Goal: Task Accomplishment & Management: Manage account settings

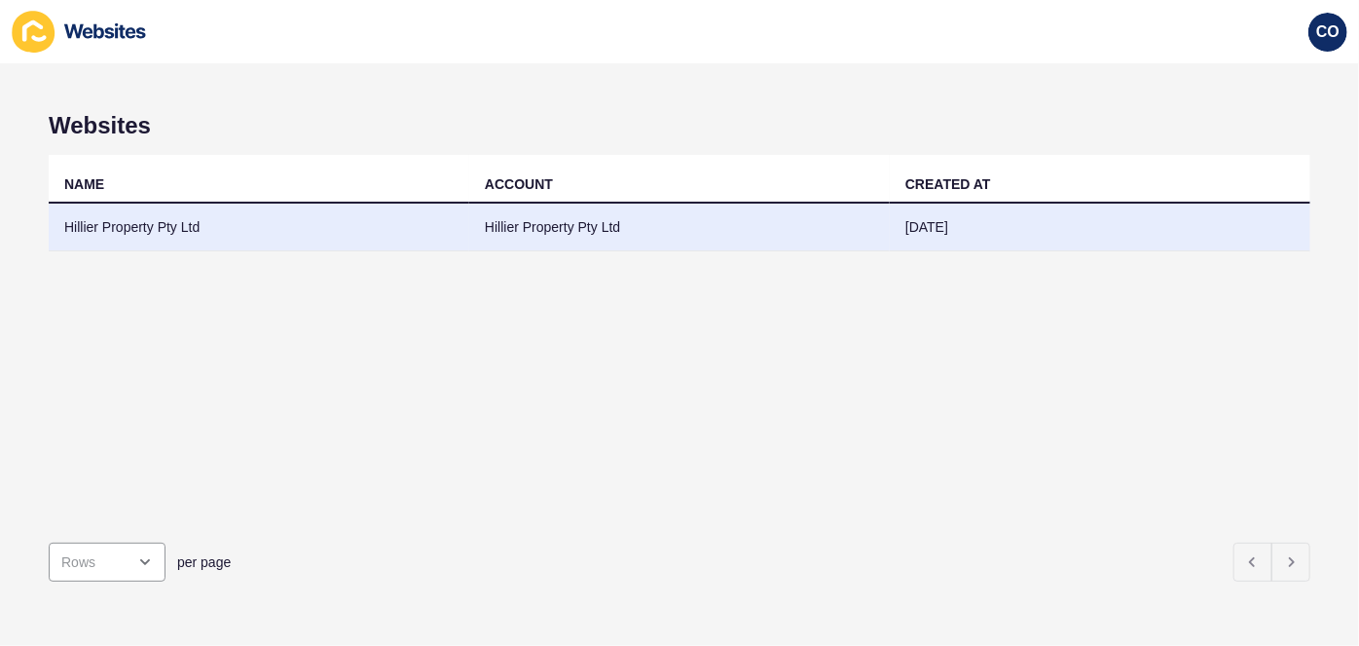
click at [145, 224] on td "Hillier Property Pty Ltd" at bounding box center [259, 228] width 421 height 48
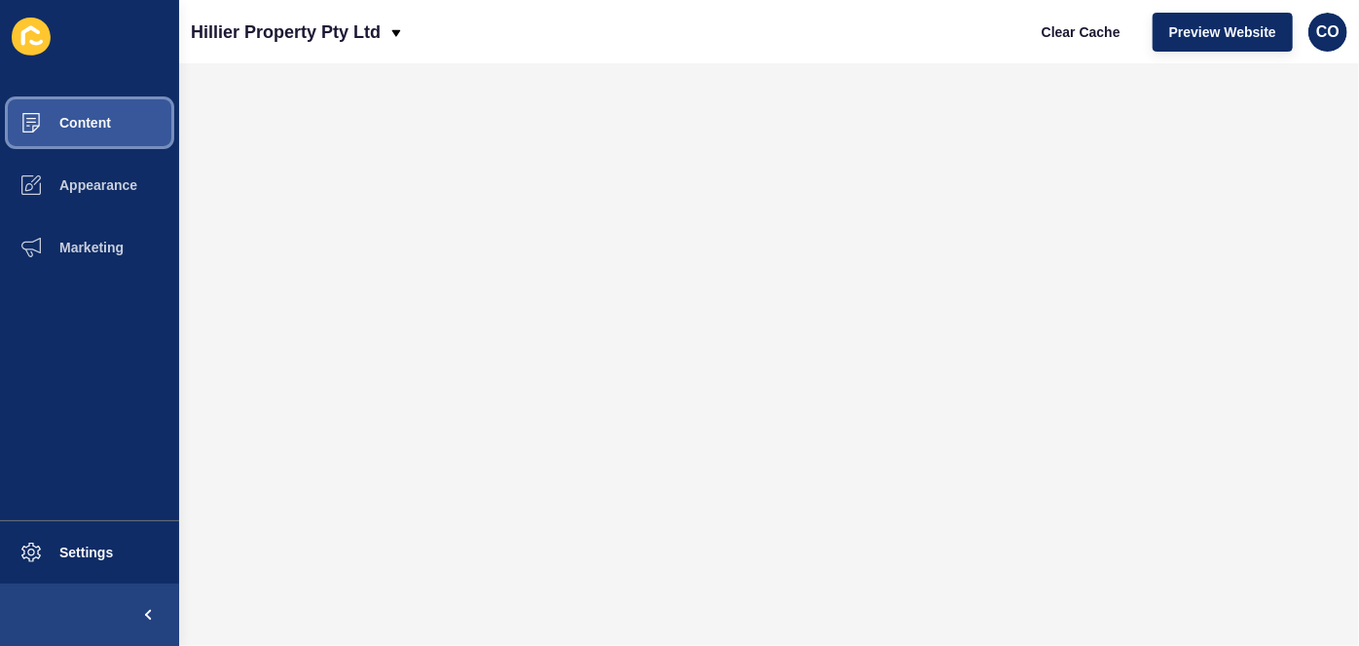
click at [124, 129] on button "Content" at bounding box center [89, 123] width 179 height 62
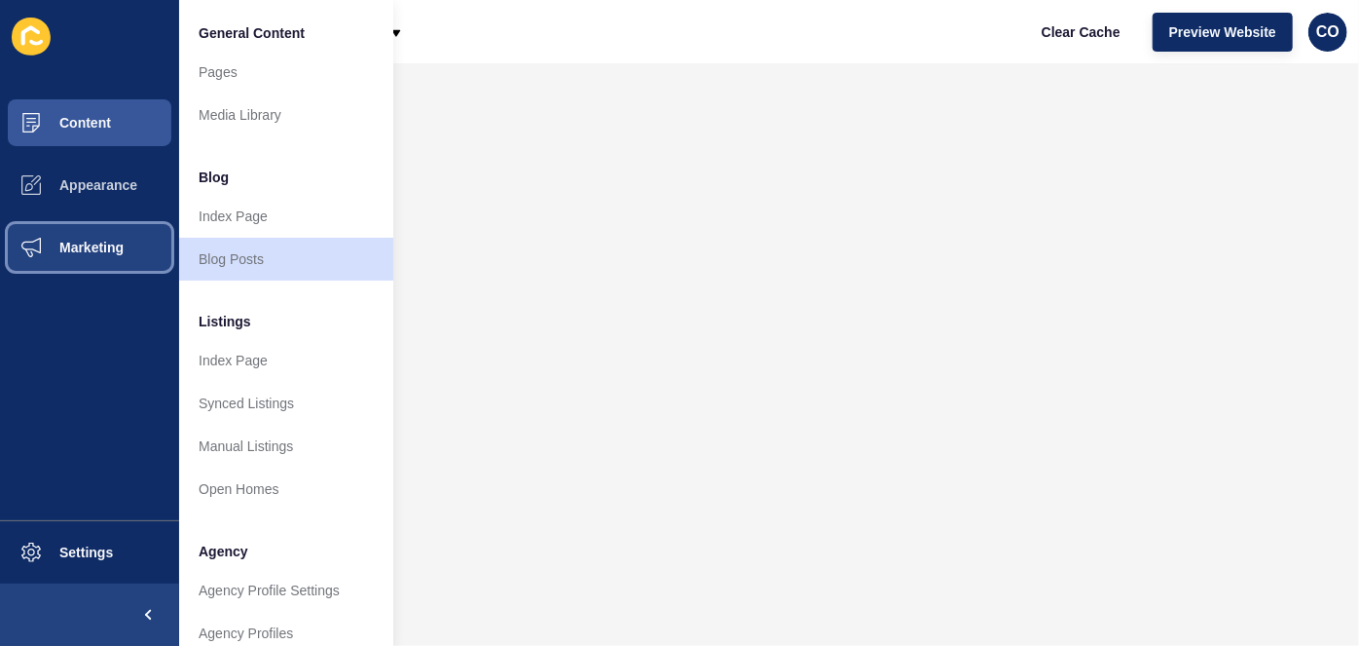
click at [86, 247] on span "Marketing" at bounding box center [60, 248] width 127 height 16
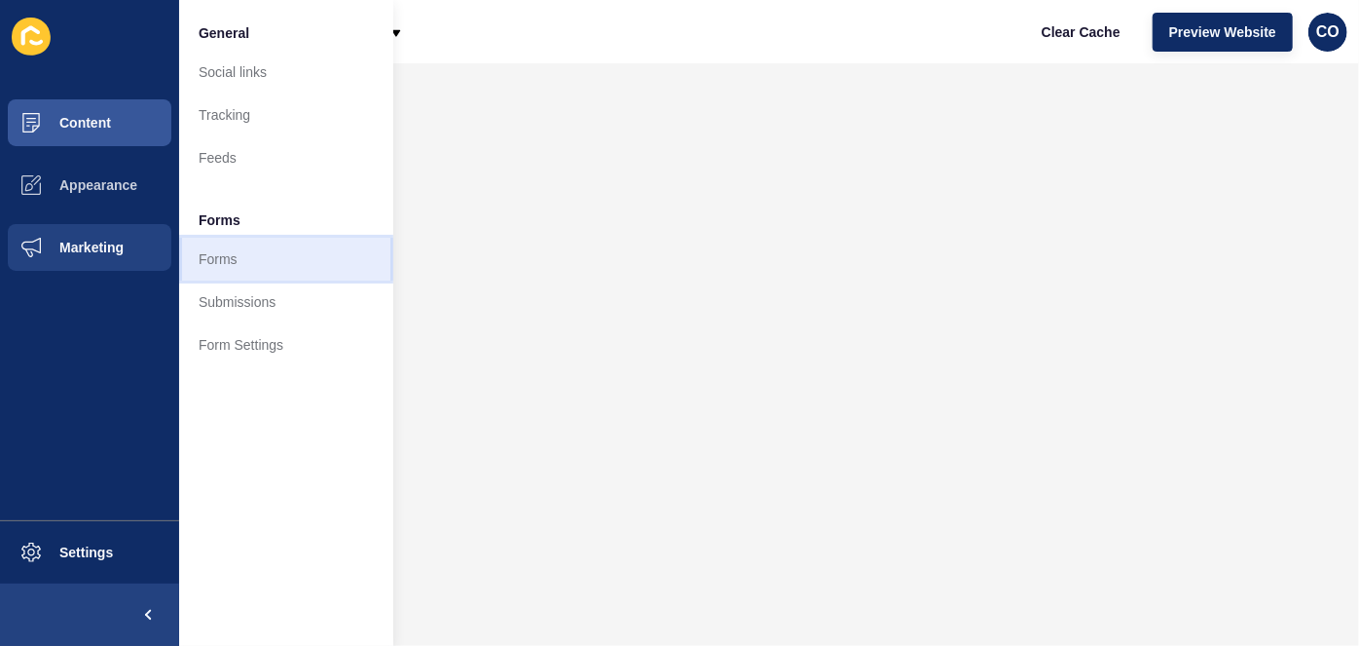
click at [218, 257] on link "Forms" at bounding box center [286, 259] width 214 height 43
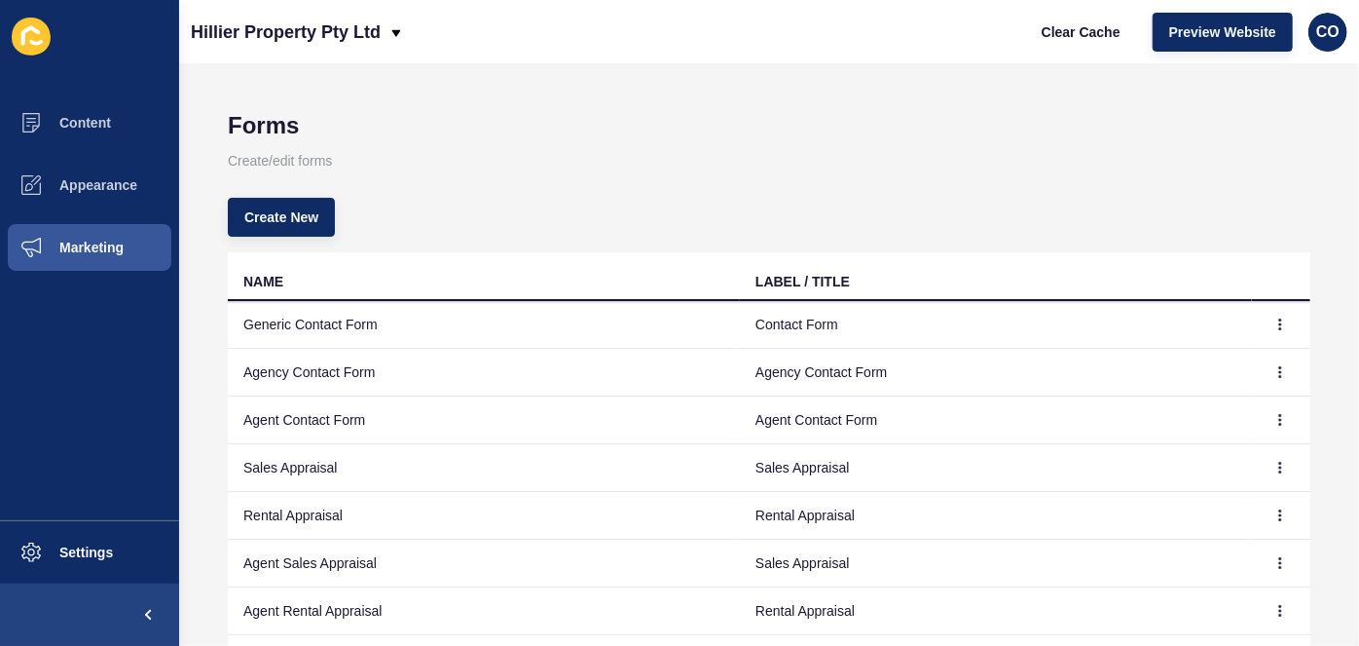
scroll to position [64, 0]
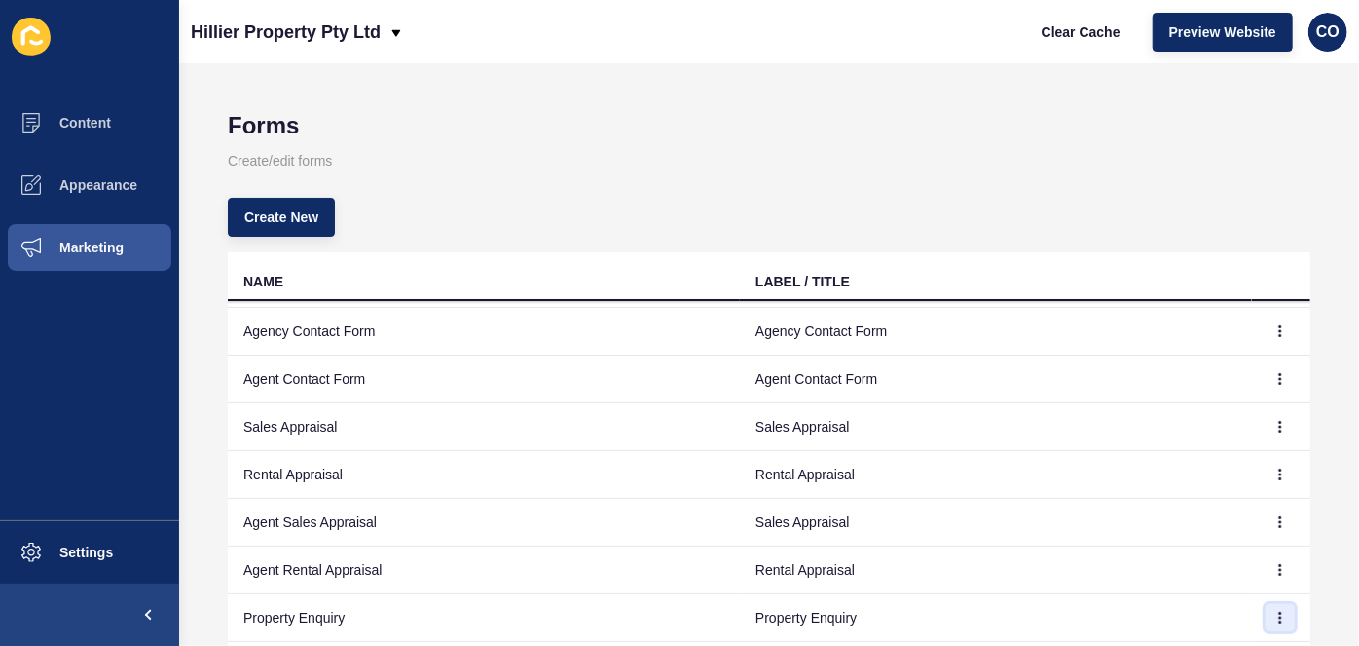
click at [1275, 611] on icon "button" at bounding box center [1281, 617] width 12 height 12
click at [1174, 513] on link "Edit" at bounding box center [1200, 509] width 136 height 43
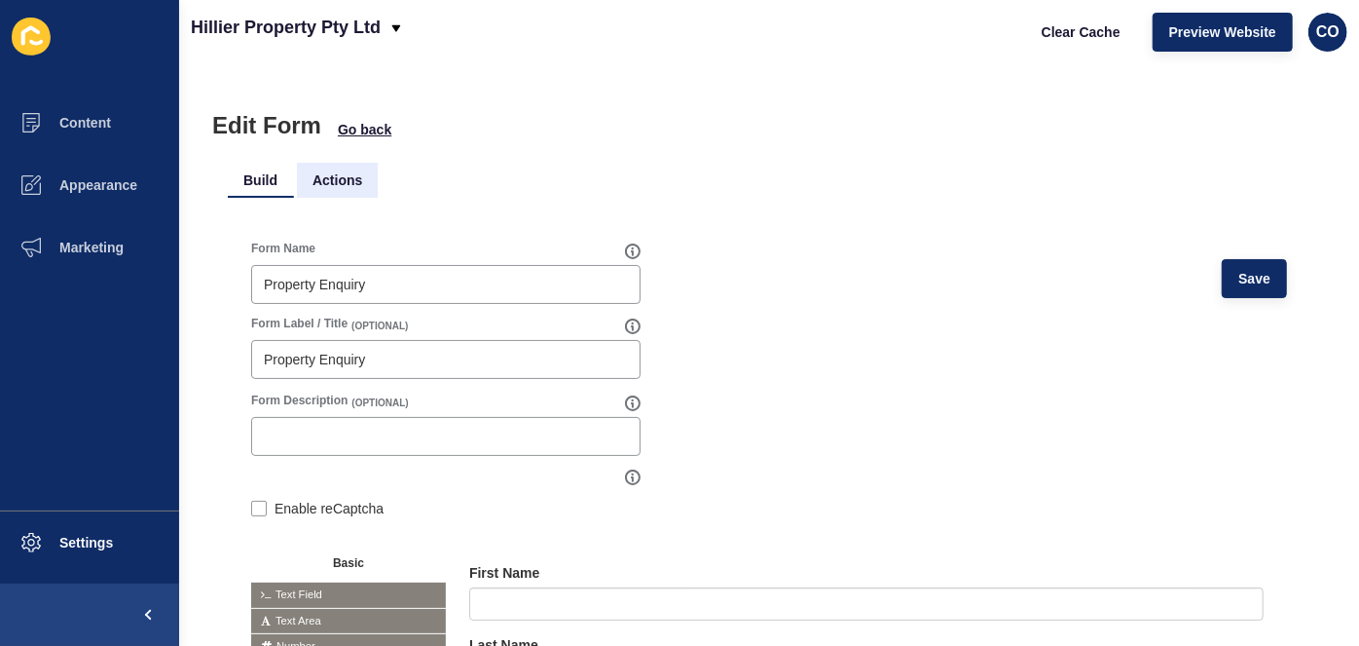
click at [352, 171] on li "Actions" at bounding box center [337, 180] width 81 height 35
